Goal: Task Accomplishment & Management: Manage account settings

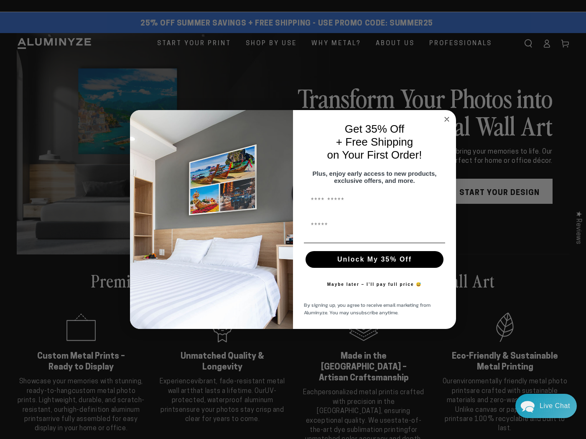
click at [446, 117] on icon "Close dialog" at bounding box center [447, 119] width 4 height 4
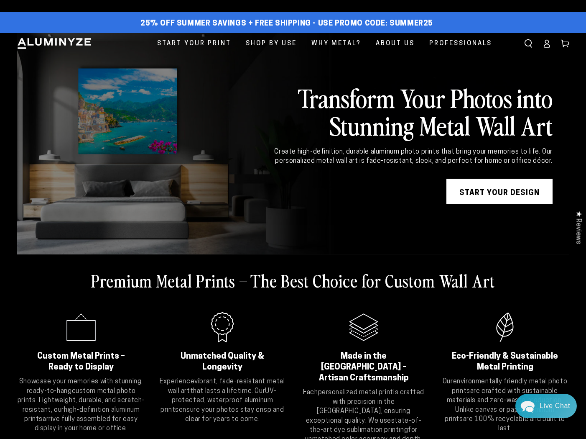
click at [548, 46] on icon at bounding box center [547, 43] width 8 height 8
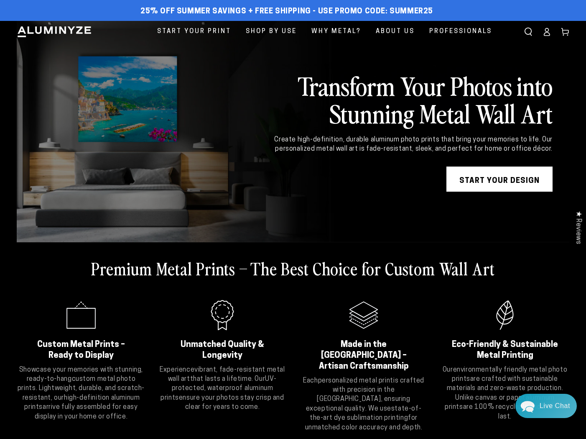
click at [548, 33] on icon at bounding box center [547, 32] width 8 height 8
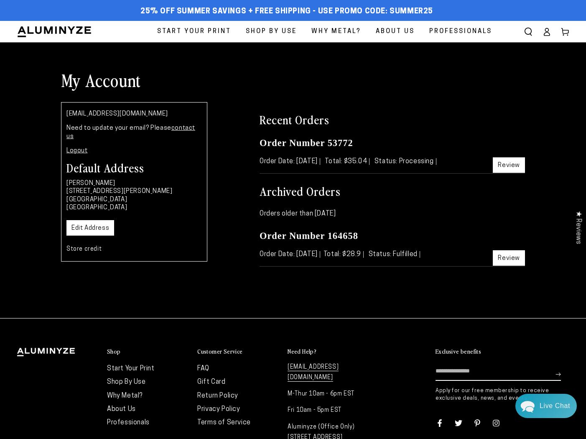
click at [547, 33] on icon at bounding box center [547, 32] width 8 height 8
click at [547, 31] on ellipse at bounding box center [546, 29] width 3 height 3
click at [546, 32] on icon at bounding box center [547, 33] width 5 height 3
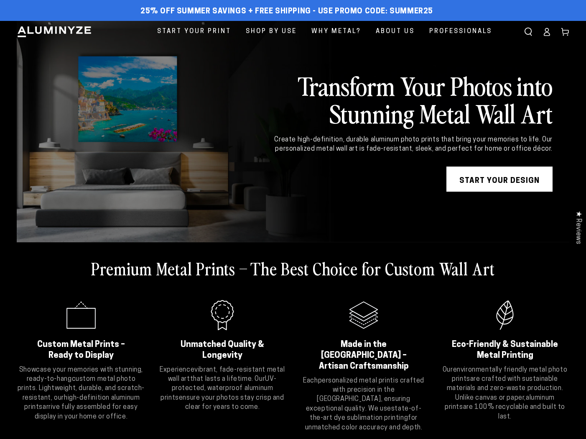
click at [547, 32] on icon at bounding box center [547, 33] width 5 height 3
